Goal: Task Accomplishment & Management: Manage account settings

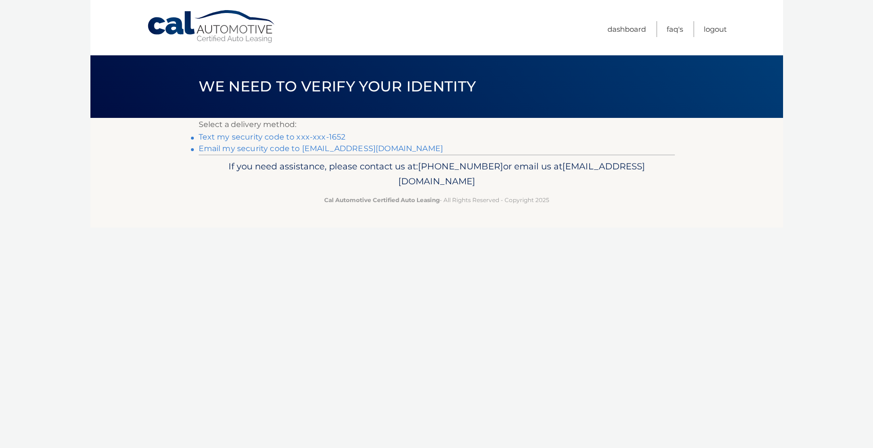
click at [265, 134] on link "Text my security code to xxx-xxx-1652" at bounding box center [272, 136] width 147 height 9
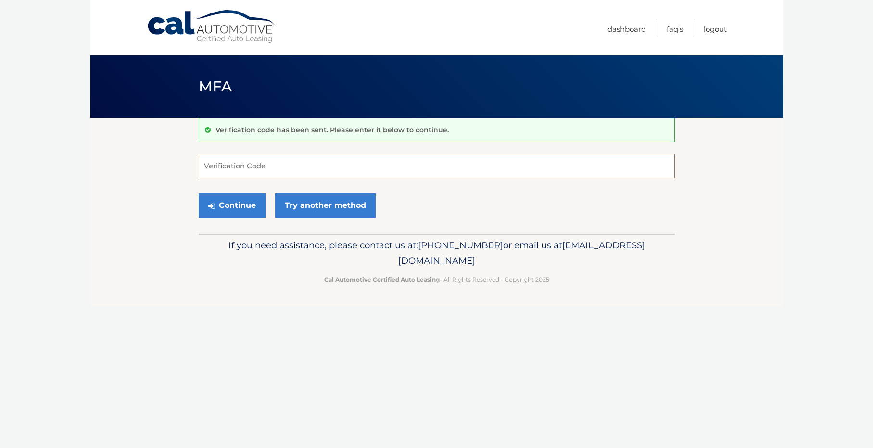
click at [235, 168] on input "Verification Code" at bounding box center [437, 166] width 476 height 24
type input "059801"
click at [239, 199] on button "Continue" at bounding box center [232, 205] width 67 height 24
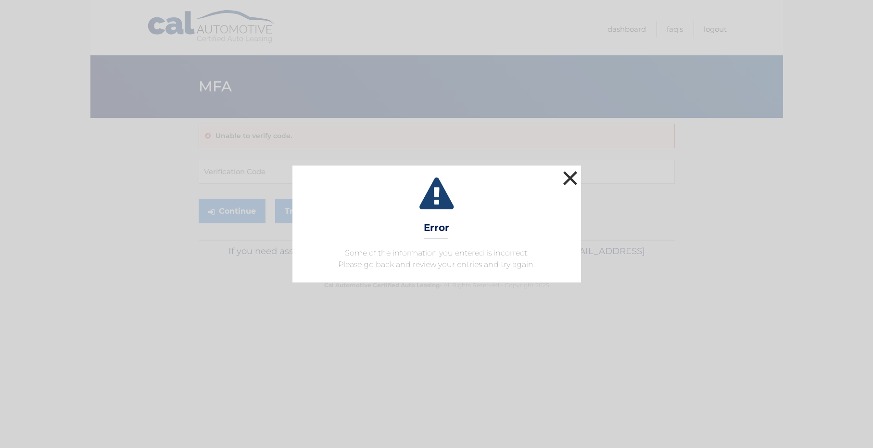
click at [563, 176] on button "×" at bounding box center [570, 177] width 19 height 19
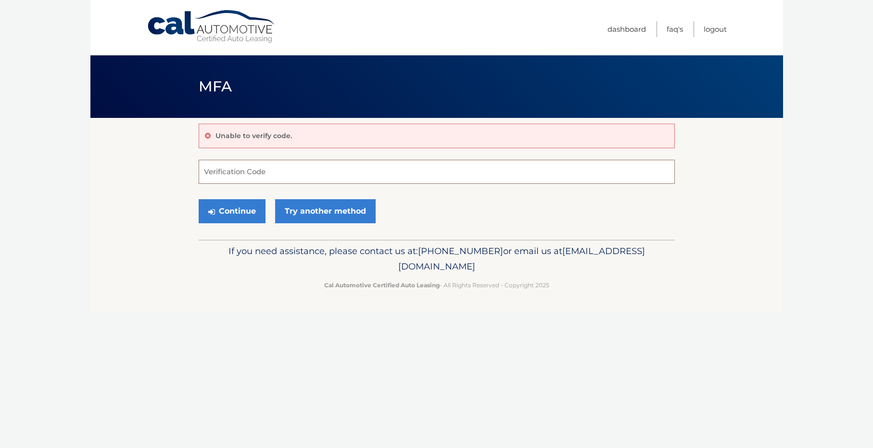
click at [268, 175] on input "Verification Code" at bounding box center [437, 172] width 476 height 24
type input "059801"
click at [219, 202] on button "Continue" at bounding box center [232, 211] width 67 height 24
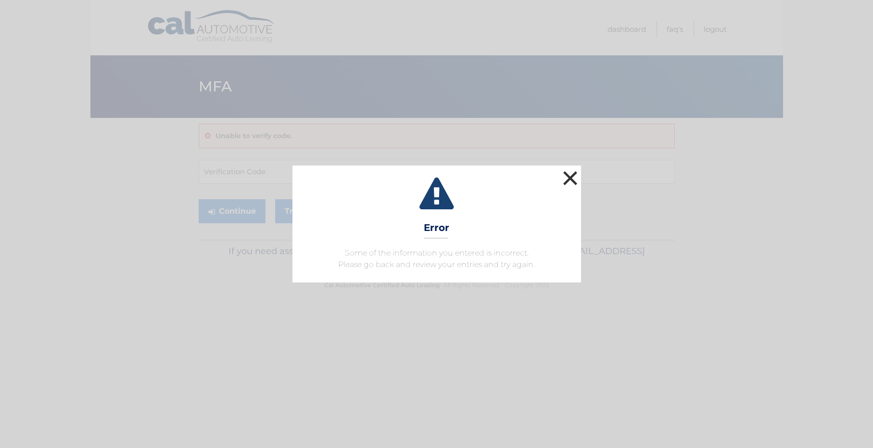
click at [575, 179] on button "×" at bounding box center [570, 177] width 19 height 19
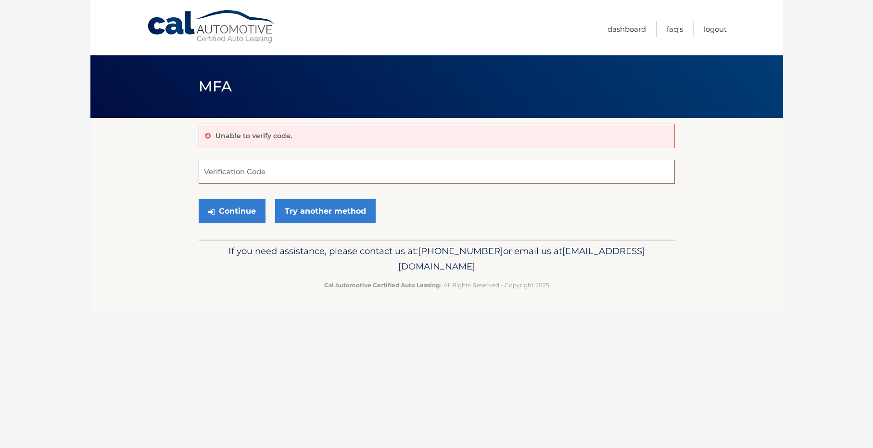
click at [247, 176] on input "Verification Code" at bounding box center [437, 172] width 476 height 24
type input "059801"
click at [235, 207] on button "Continue" at bounding box center [232, 211] width 67 height 24
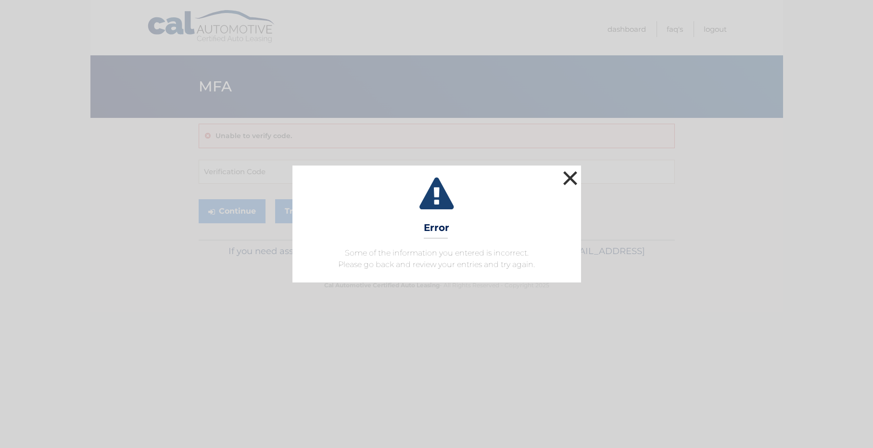
click at [571, 178] on button "×" at bounding box center [570, 177] width 19 height 19
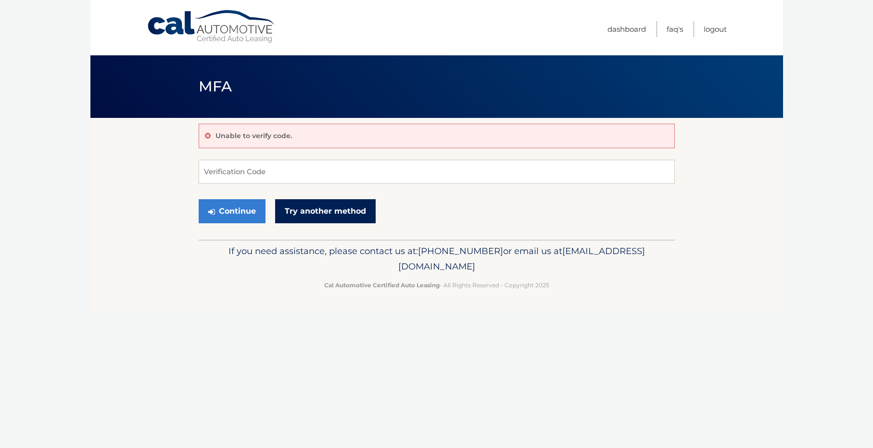
click at [351, 217] on link "Try another method" at bounding box center [325, 211] width 101 height 24
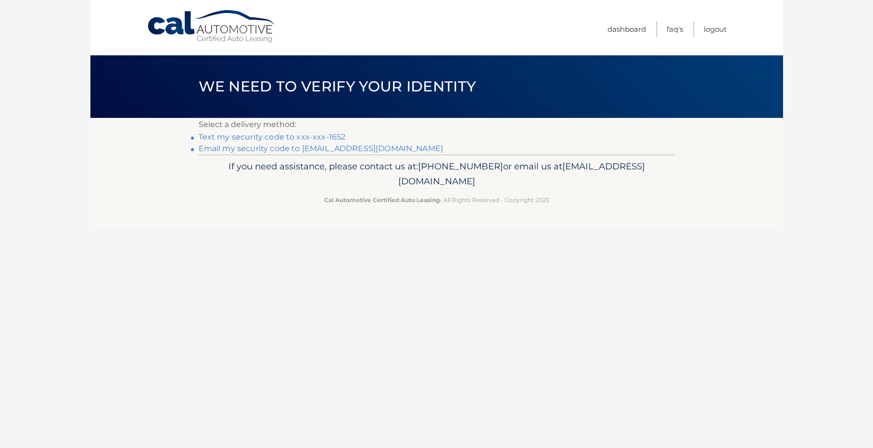
click at [263, 138] on link "Text my security code to xxx-xxx-1652" at bounding box center [272, 136] width 147 height 9
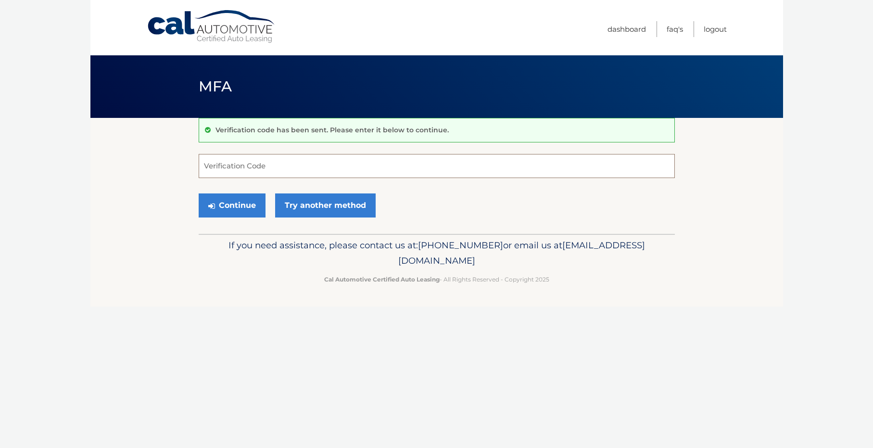
click at [214, 163] on input "Verification Code" at bounding box center [437, 166] width 476 height 24
type input "437568"
click at [216, 198] on button "Continue" at bounding box center [232, 205] width 67 height 24
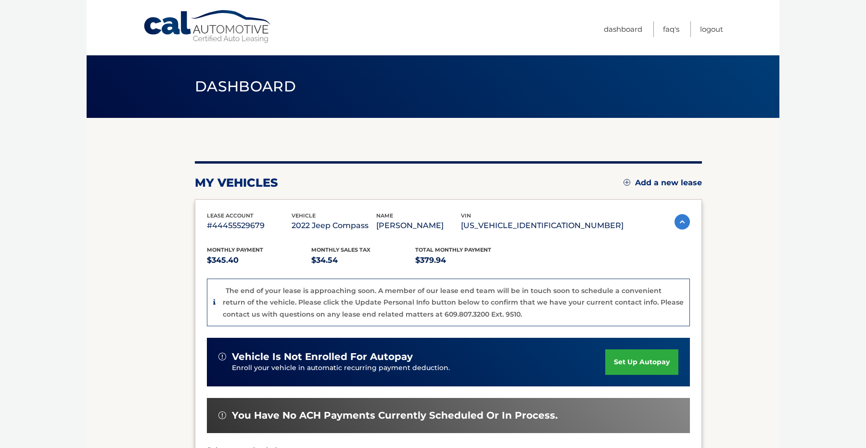
click at [216, 198] on div "my vehicles Add a new lease lease account #44455529679 vehicle 2022 Jeep Compas…" at bounding box center [448, 351] width 507 height 380
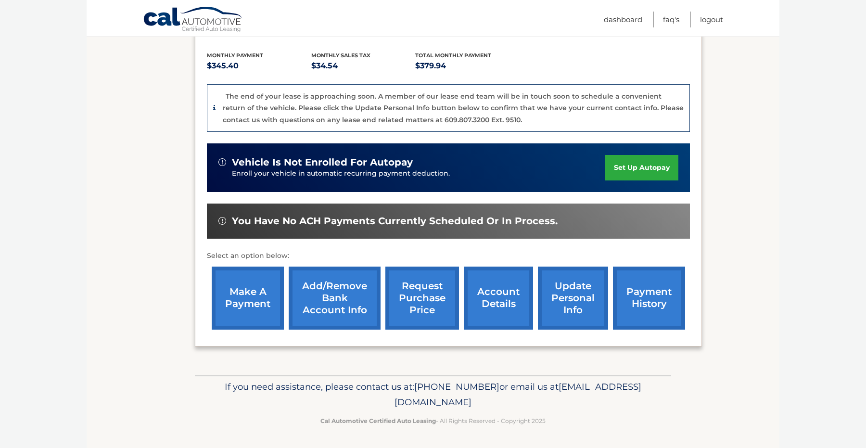
scroll to position [197, 0]
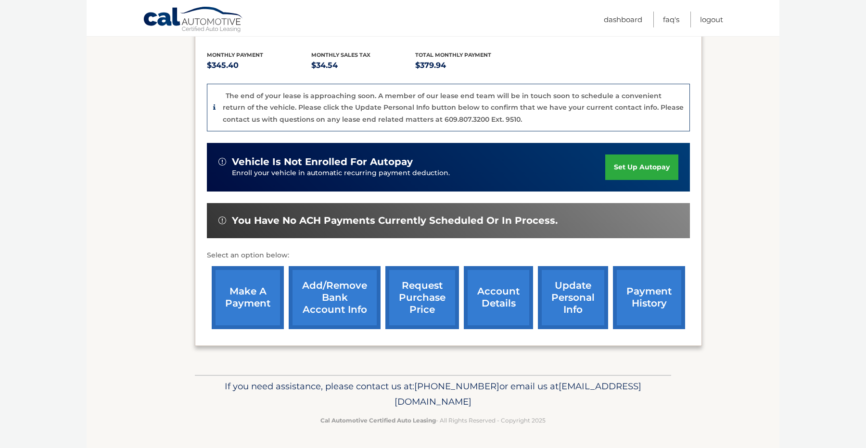
click at [252, 318] on link "make a payment" at bounding box center [248, 297] width 72 height 63
